Goal: Task Accomplishment & Management: Complete application form

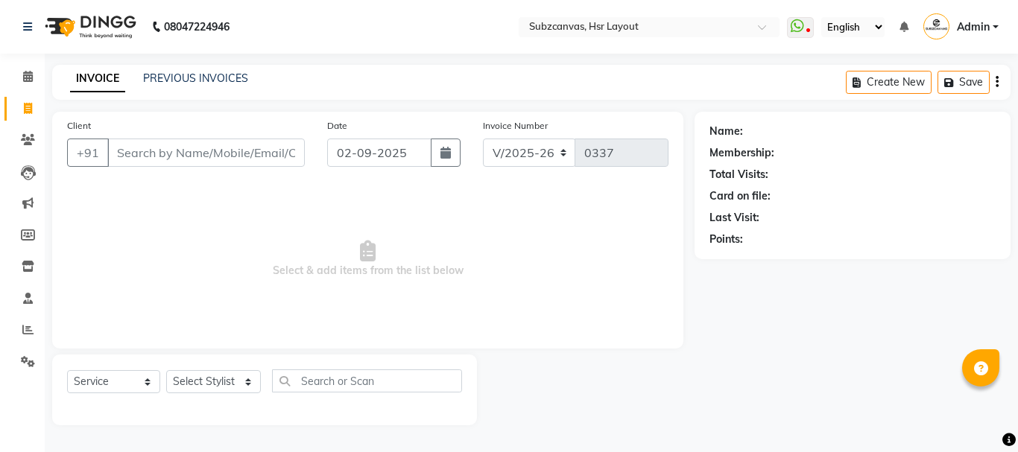
select select "4894"
select select "service"
click at [31, 22] on icon at bounding box center [27, 27] width 9 height 10
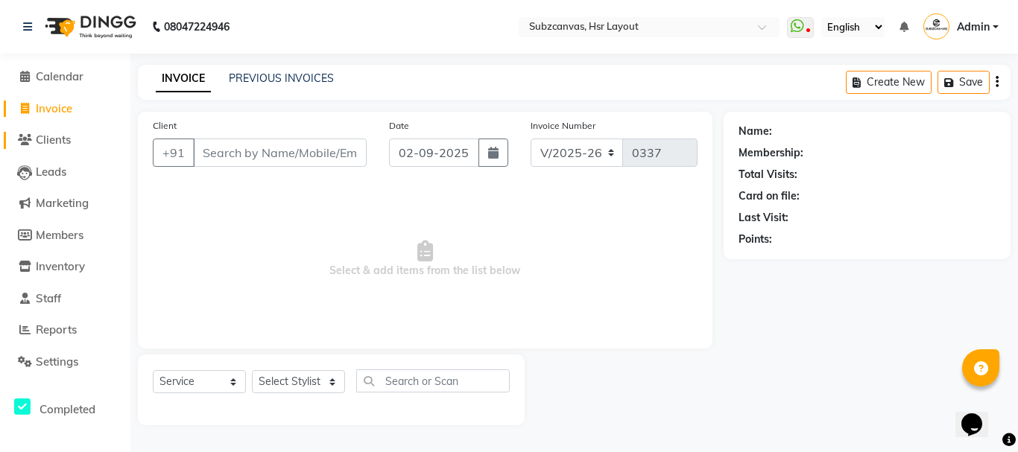
click at [47, 139] on span "Clients" at bounding box center [53, 140] width 35 height 14
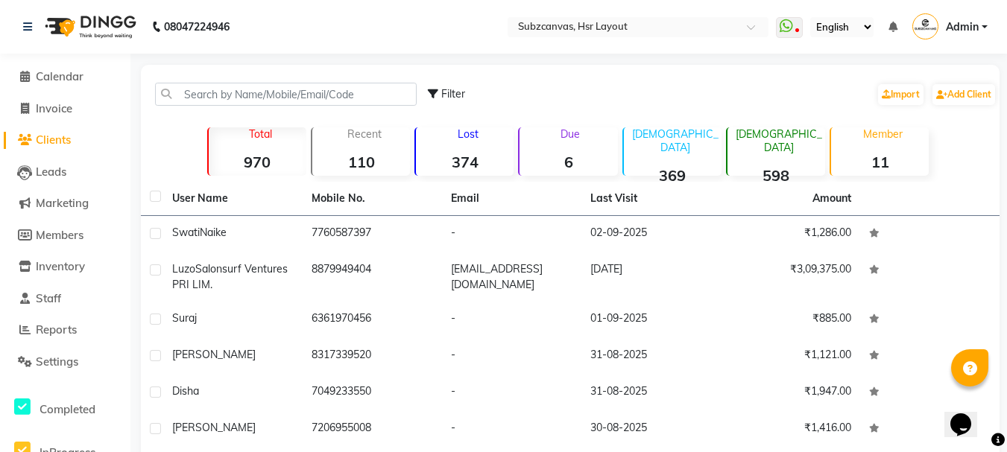
click at [274, 150] on div "Total 970" at bounding box center [256, 151] width 99 height 48
click at [220, 152] on div "Total 970" at bounding box center [256, 151] width 99 height 48
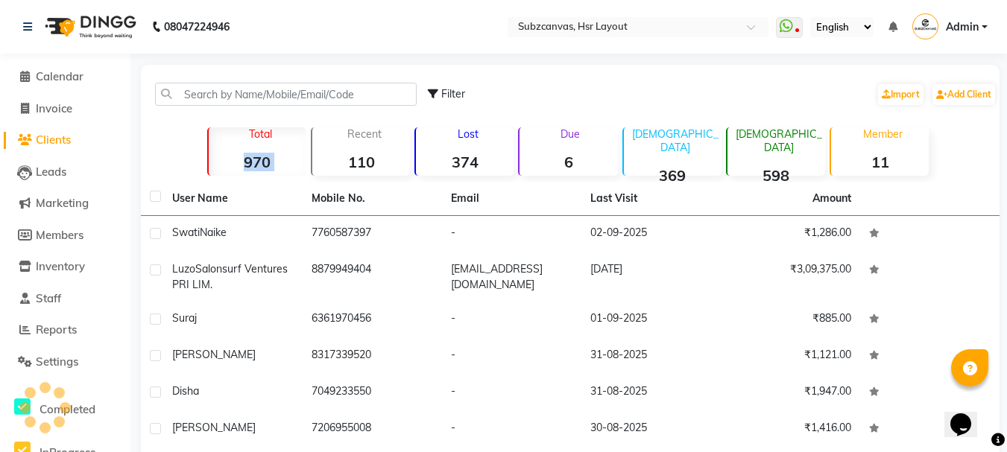
click at [220, 152] on div "Total 970" at bounding box center [256, 151] width 99 height 48
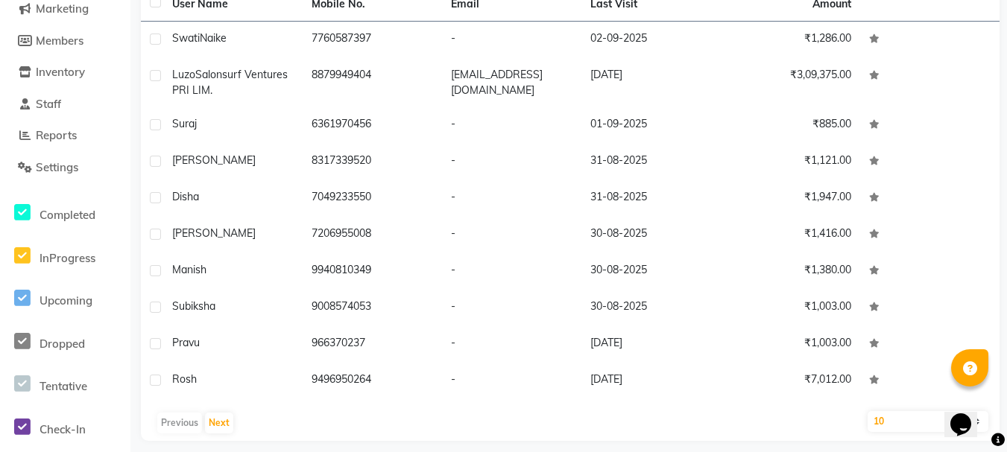
scroll to position [206, 0]
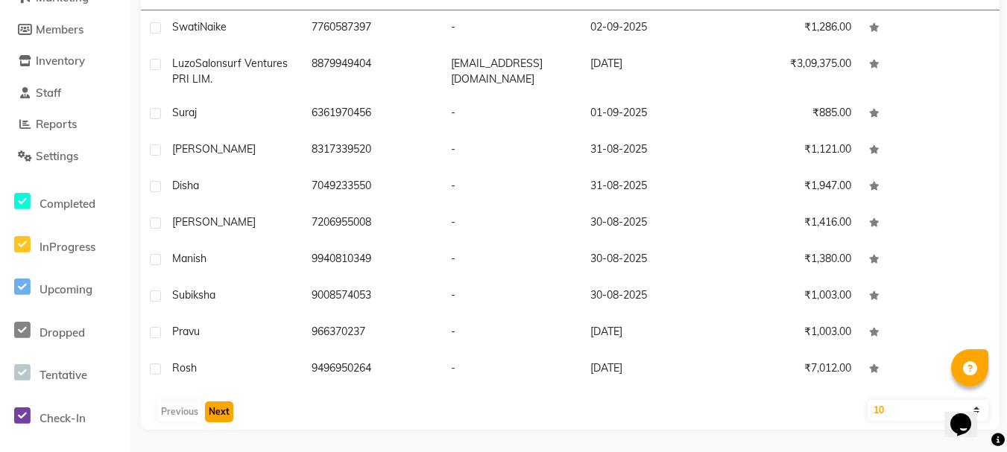
click at [212, 408] on button "Next" at bounding box center [219, 412] width 28 height 21
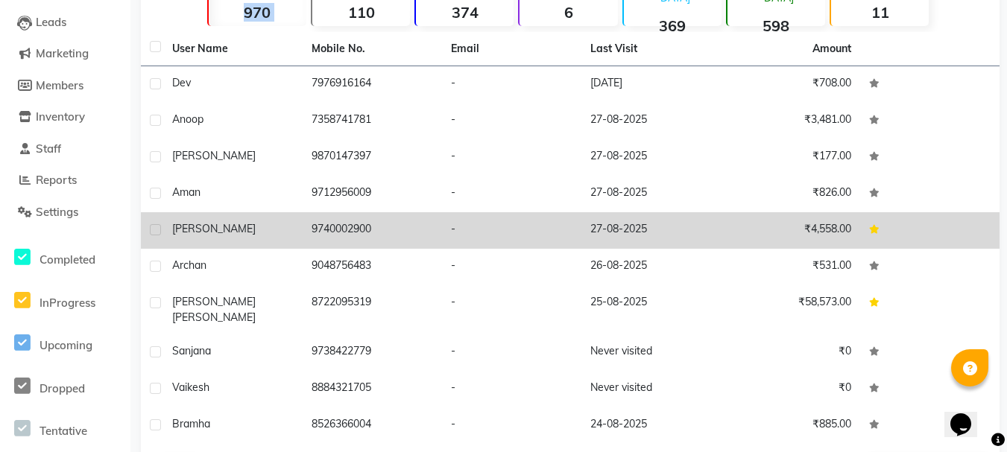
scroll to position [193, 0]
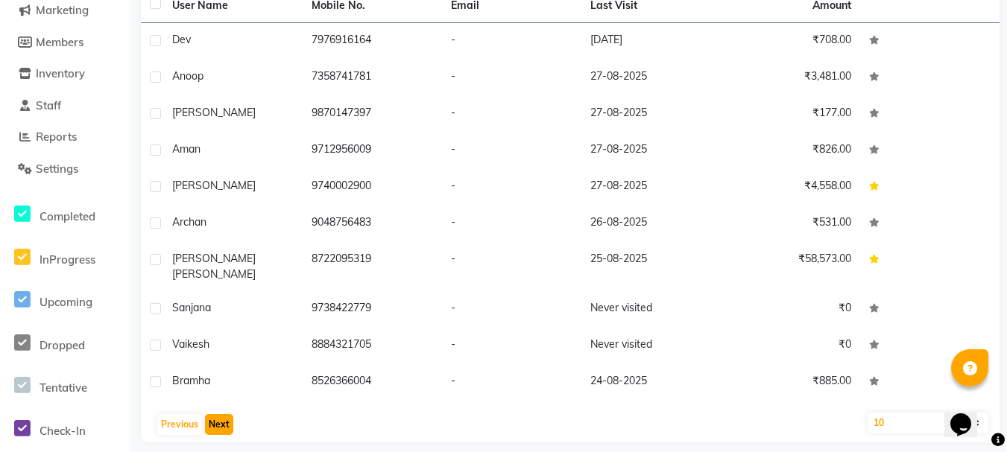
click at [213, 414] on button "Next" at bounding box center [219, 424] width 28 height 21
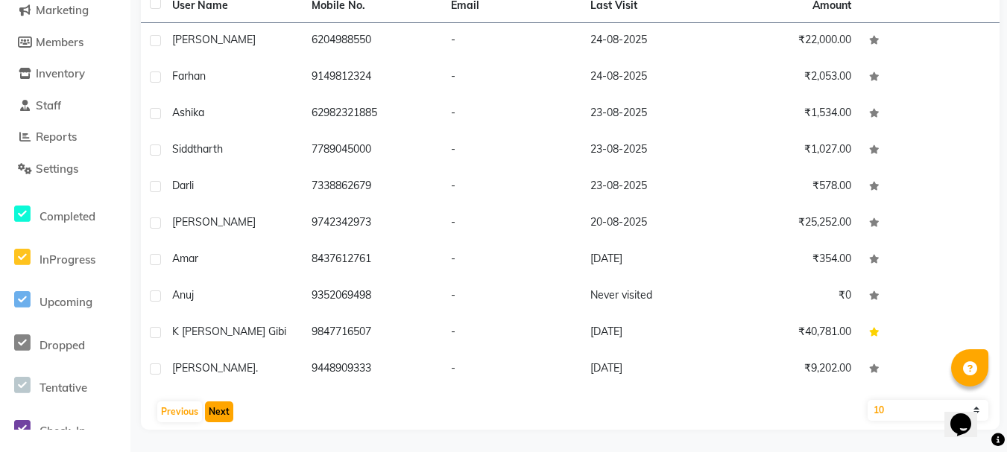
click at [213, 404] on button "Next" at bounding box center [219, 412] width 28 height 21
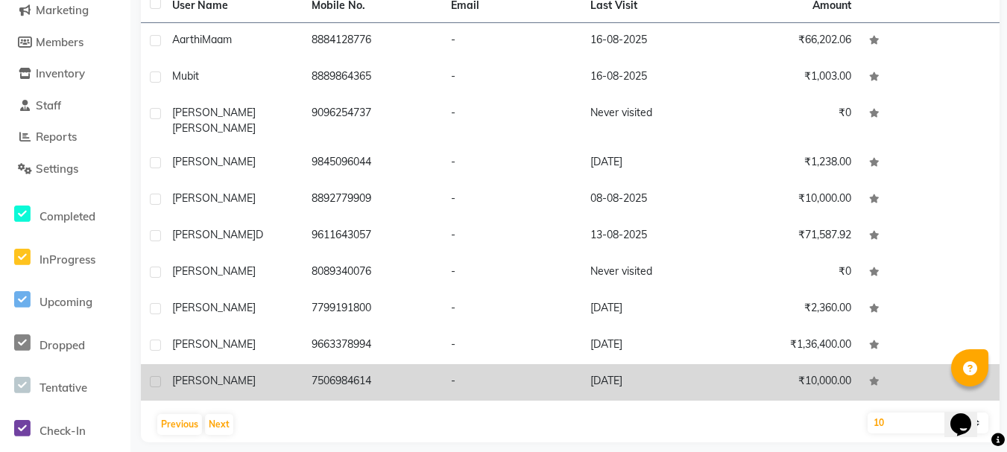
click at [375, 369] on td "7506984614" at bounding box center [372, 382] width 139 height 37
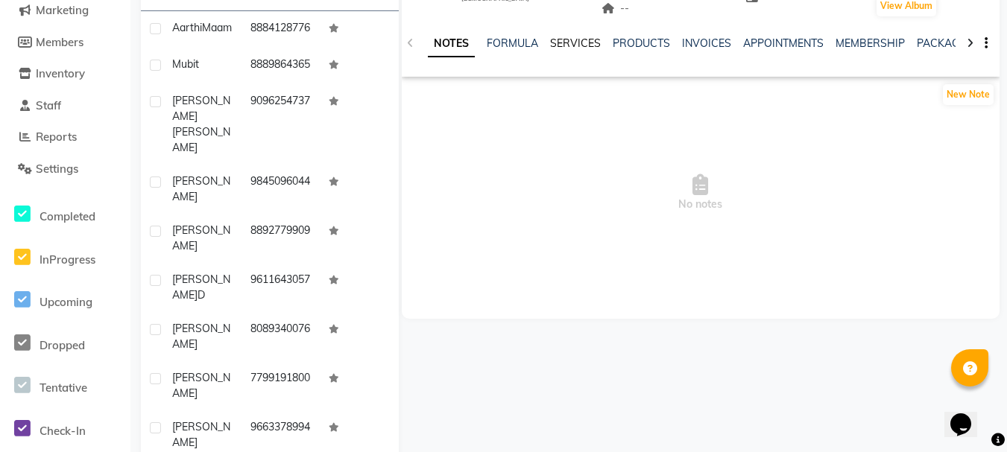
click at [563, 45] on link "SERVICES" at bounding box center [575, 43] width 51 height 13
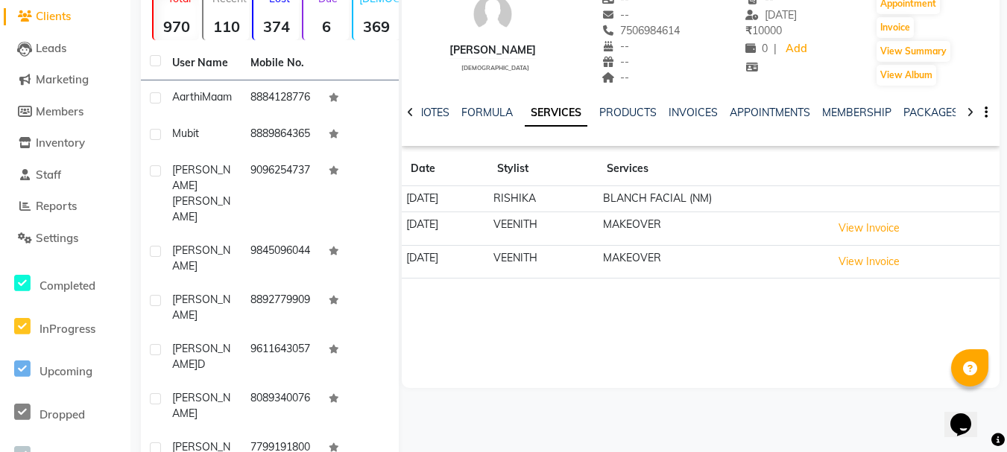
scroll to position [44, 0]
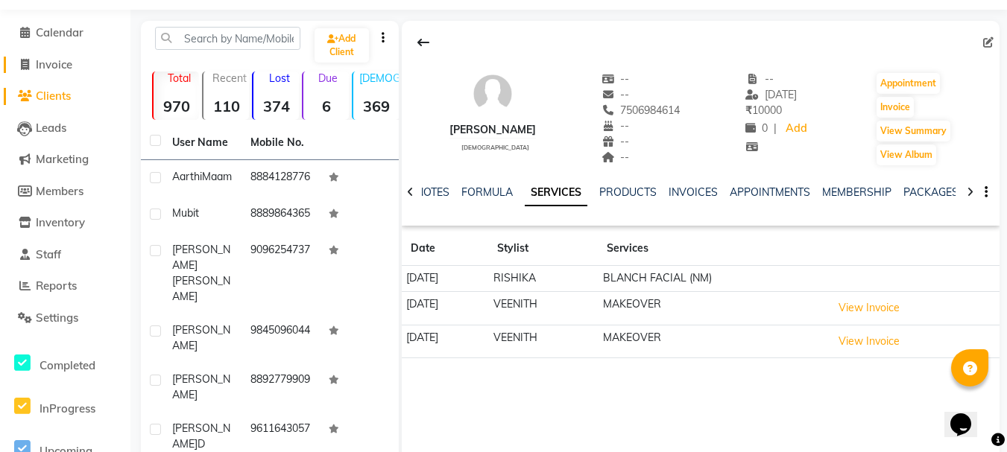
click at [60, 58] on span "Invoice" at bounding box center [54, 64] width 37 height 14
select select "service"
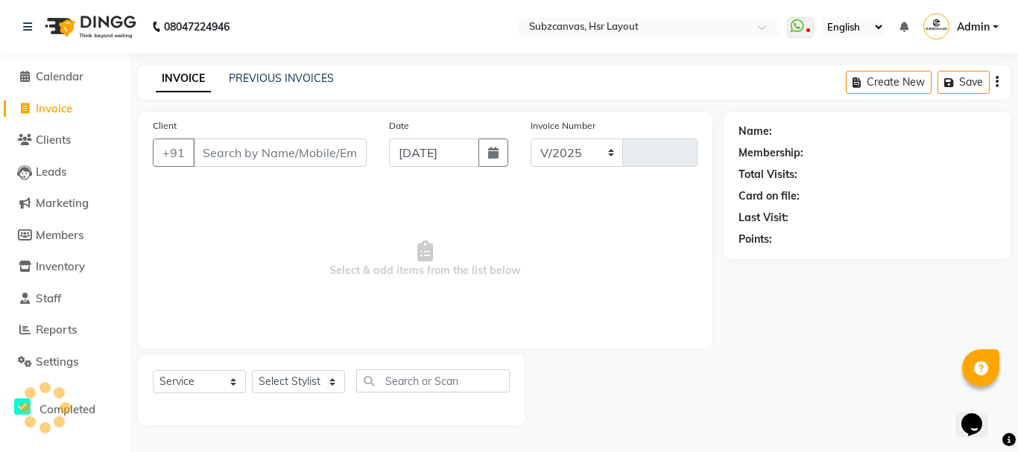
select select "4894"
type input "0337"
click at [25, 22] on icon at bounding box center [27, 27] width 9 height 10
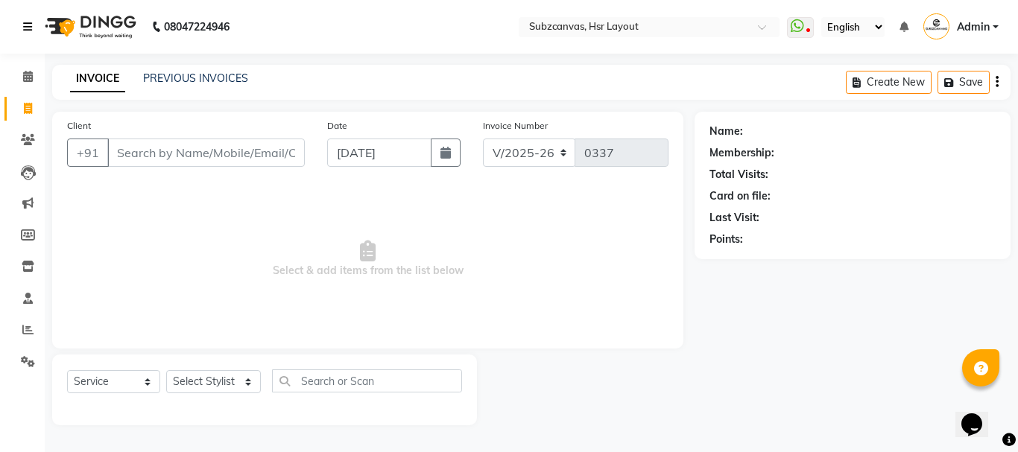
click at [31, 20] on link at bounding box center [30, 27] width 15 height 42
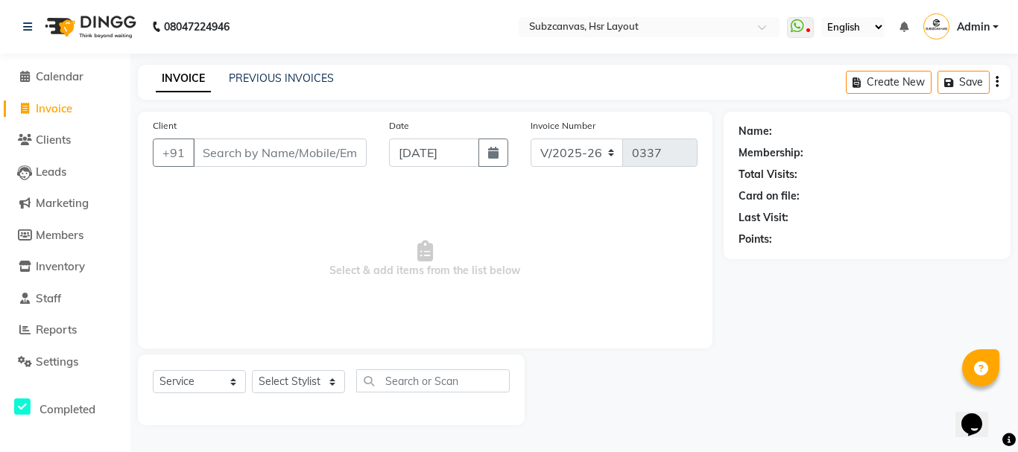
click at [67, 105] on span "Invoice" at bounding box center [54, 108] width 37 height 14
select select "service"
select select "4894"
type input "0337"
click at [57, 136] on span "Clients" at bounding box center [53, 140] width 35 height 14
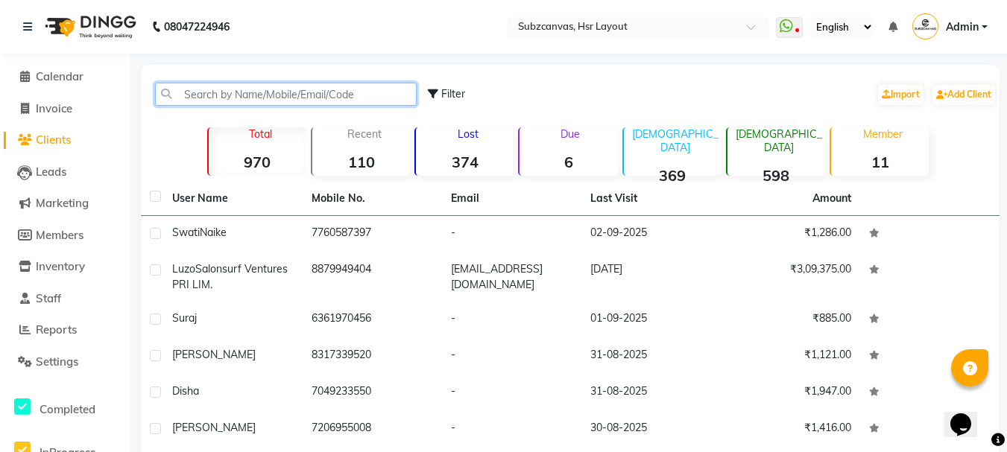
click at [350, 93] on input "text" at bounding box center [286, 94] width 262 height 23
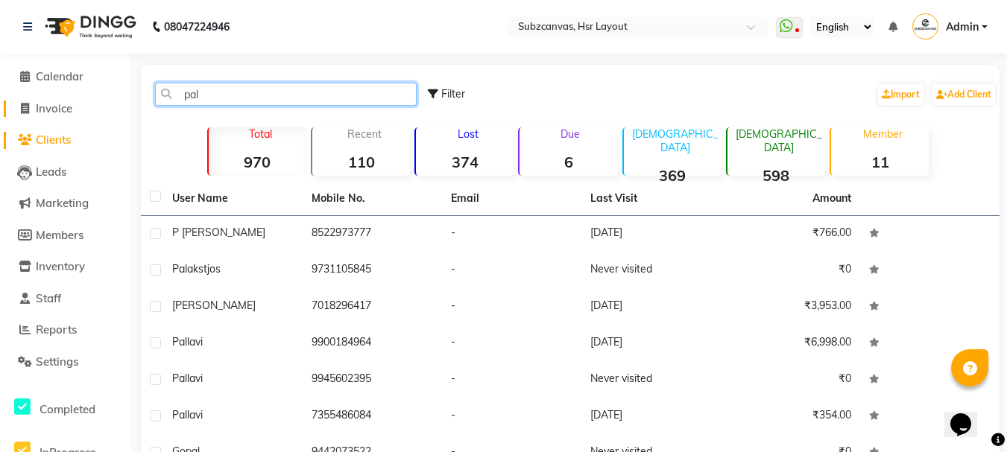
type input "pal"
click at [72, 101] on span "Invoice" at bounding box center [54, 108] width 37 height 14
select select "service"
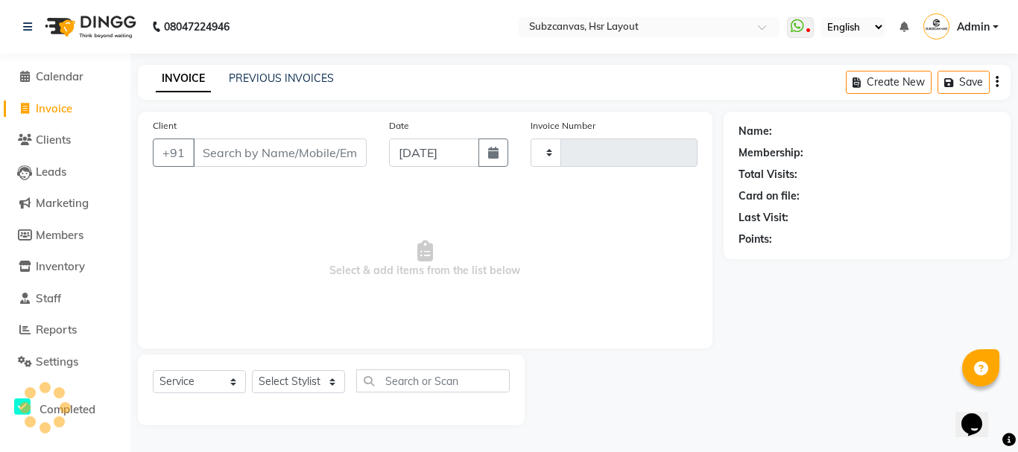
type input "0337"
select select "4894"
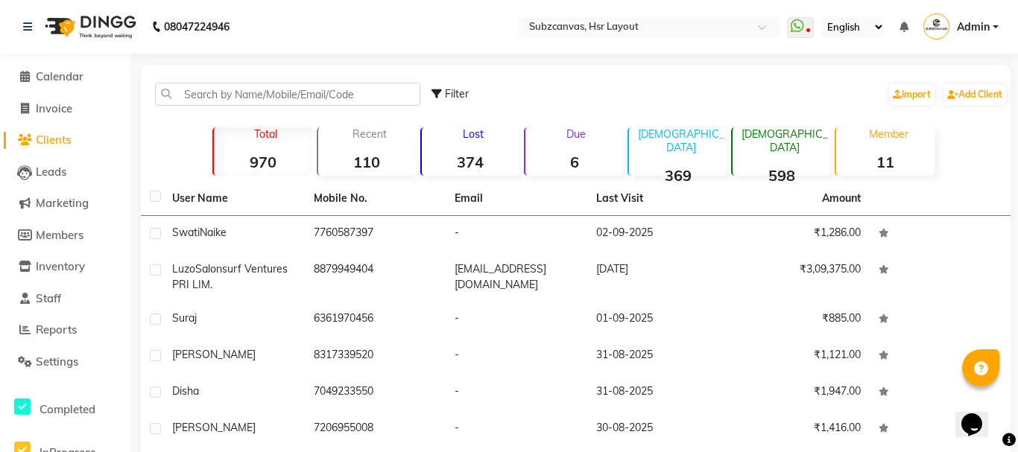
select select "service"
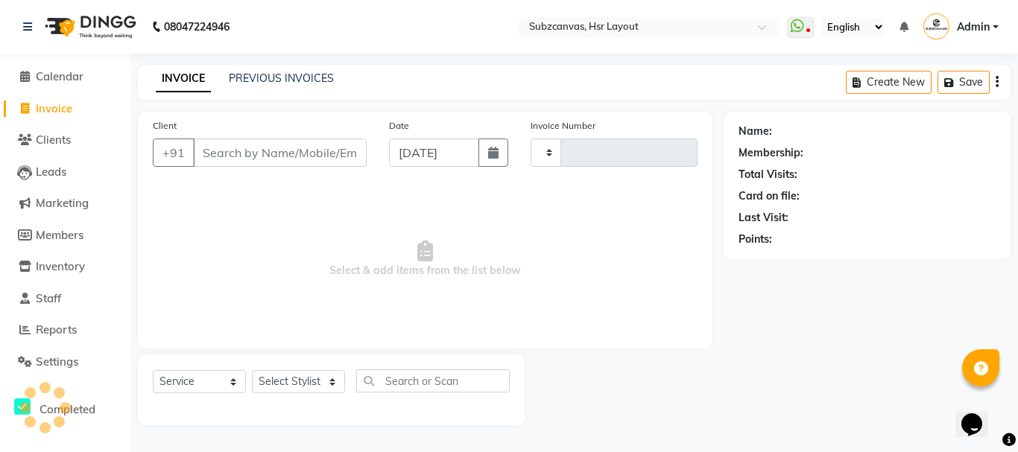
type input "0337"
select select "4894"
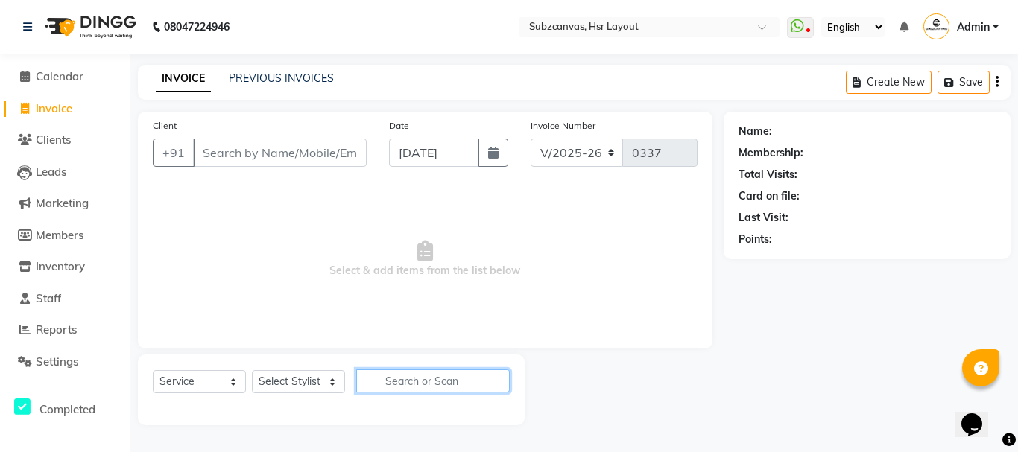
click at [423, 377] on input "text" at bounding box center [432, 381] width 153 height 23
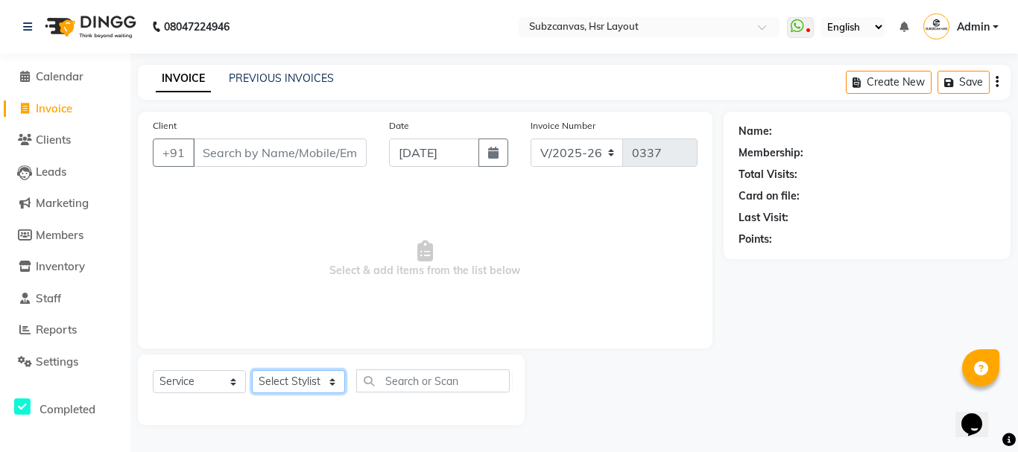
click at [333, 379] on select "Select Stylist [PERSON_NAME] [PERSON_NAME] [PERSON_NAME] [PERSON_NAME] [PERSON_…" at bounding box center [298, 381] width 93 height 23
select select "62848"
click at [252, 370] on select "Select Stylist [PERSON_NAME] [PERSON_NAME] [PERSON_NAME] [PERSON_NAME] [PERSON_…" at bounding box center [298, 381] width 93 height 23
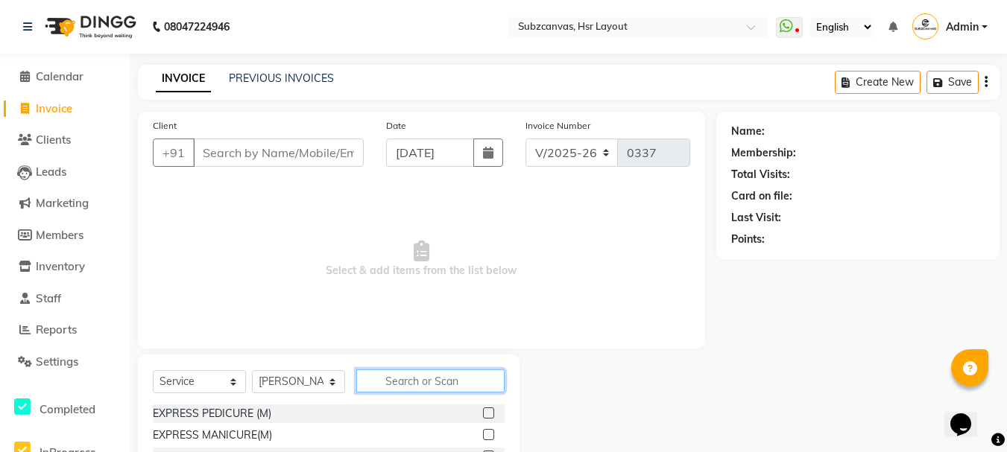
click at [392, 381] on input "text" at bounding box center [430, 381] width 148 height 23
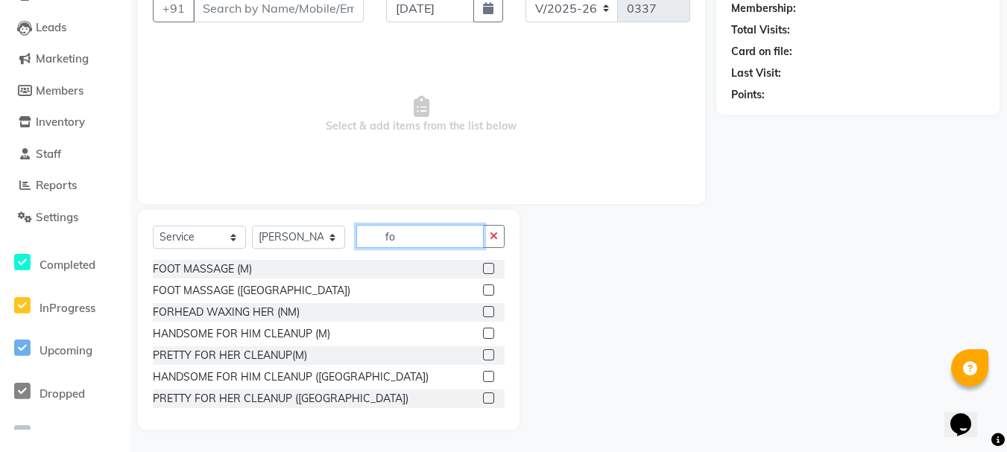
type input "f"
